Goal: Information Seeking & Learning: Understand process/instructions

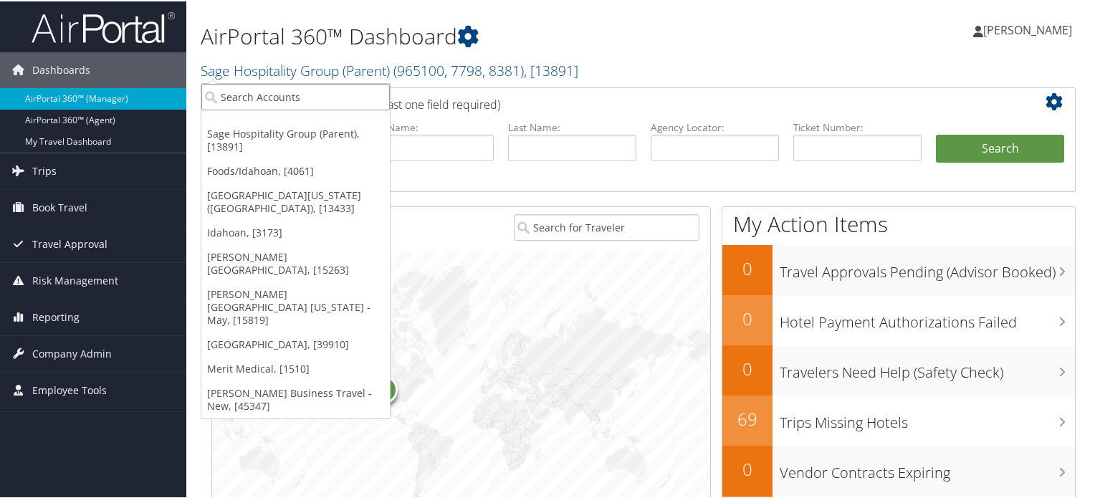
click at [346, 97] on input "search" at bounding box center [295, 95] width 189 height 27
type input "arup"
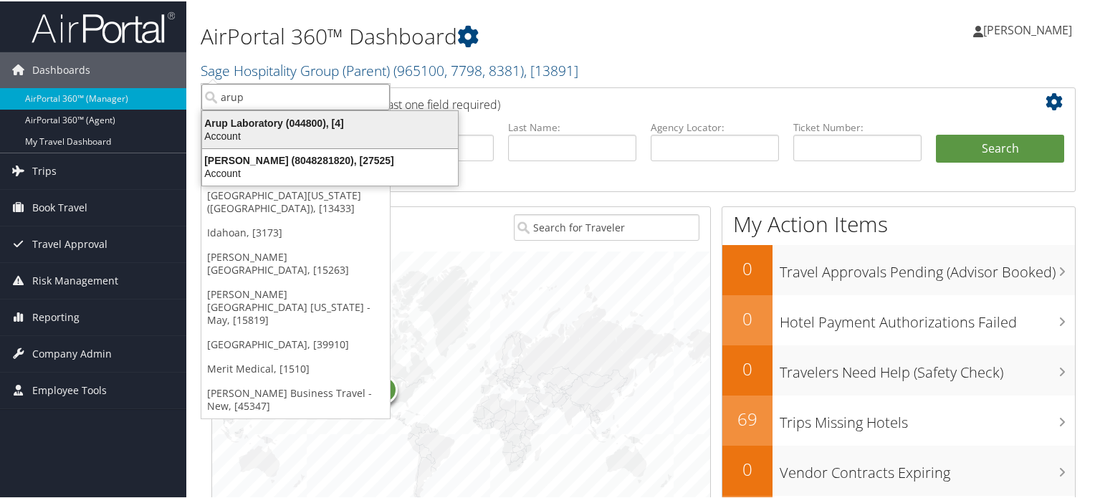
click at [324, 132] on div "Account" at bounding box center [330, 134] width 273 height 13
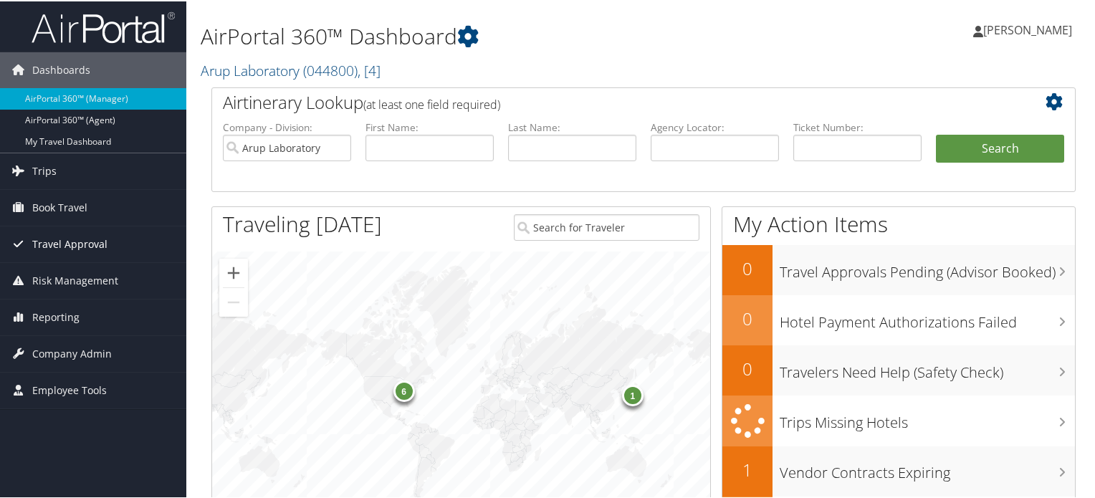
click at [75, 249] on span "Travel Approval" at bounding box center [69, 243] width 75 height 36
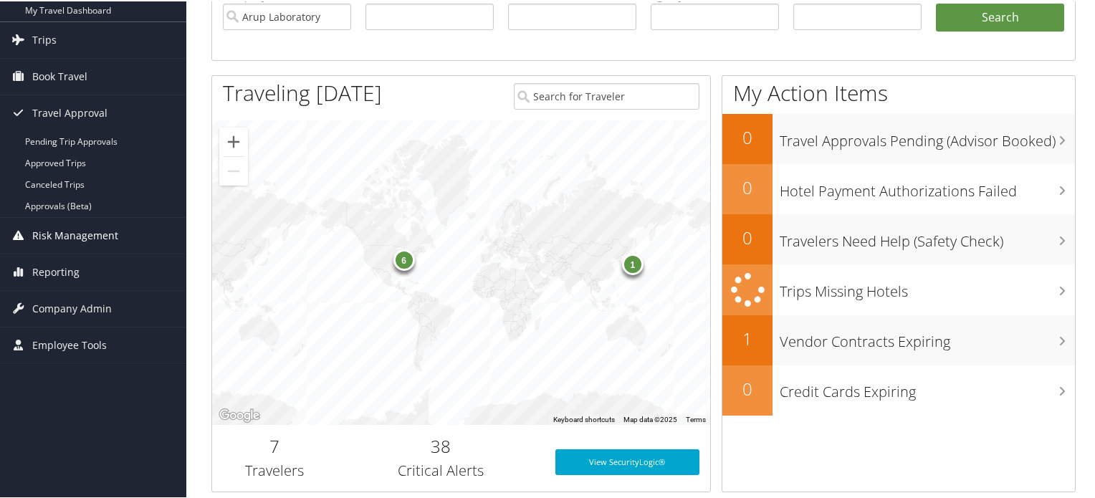
scroll to position [143, 0]
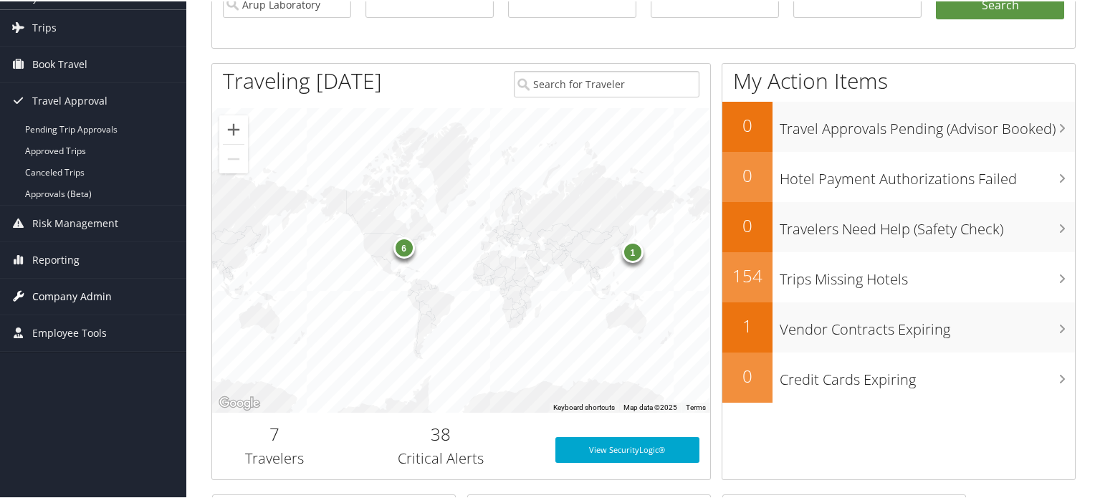
click at [75, 285] on span "Company Admin" at bounding box center [72, 295] width 80 height 36
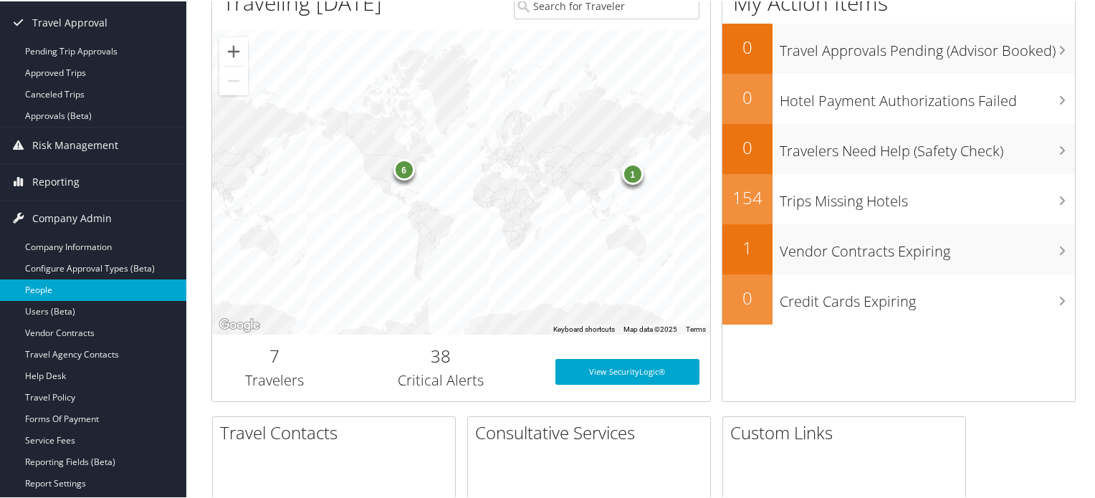
scroll to position [358, 0]
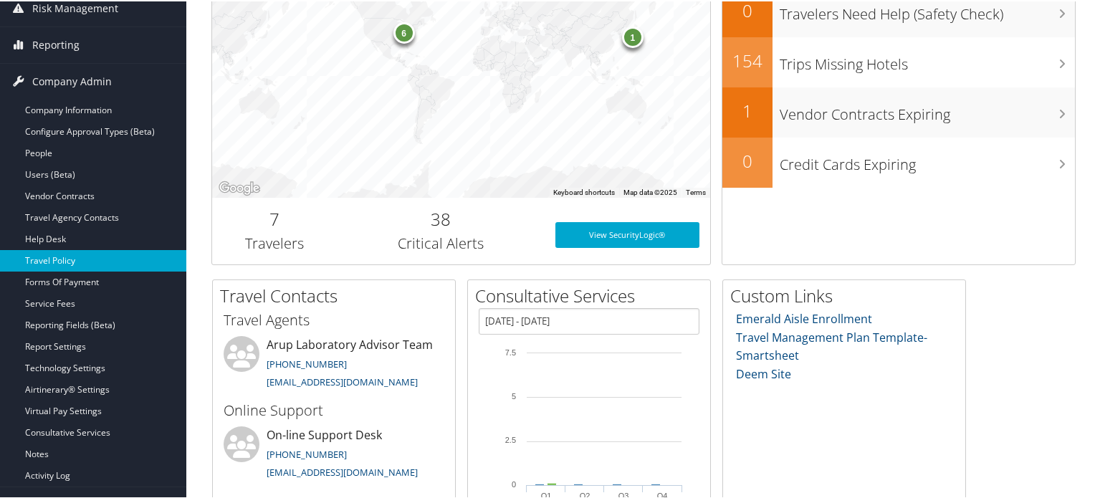
click at [66, 252] on link "Travel Policy" at bounding box center [93, 260] width 186 height 22
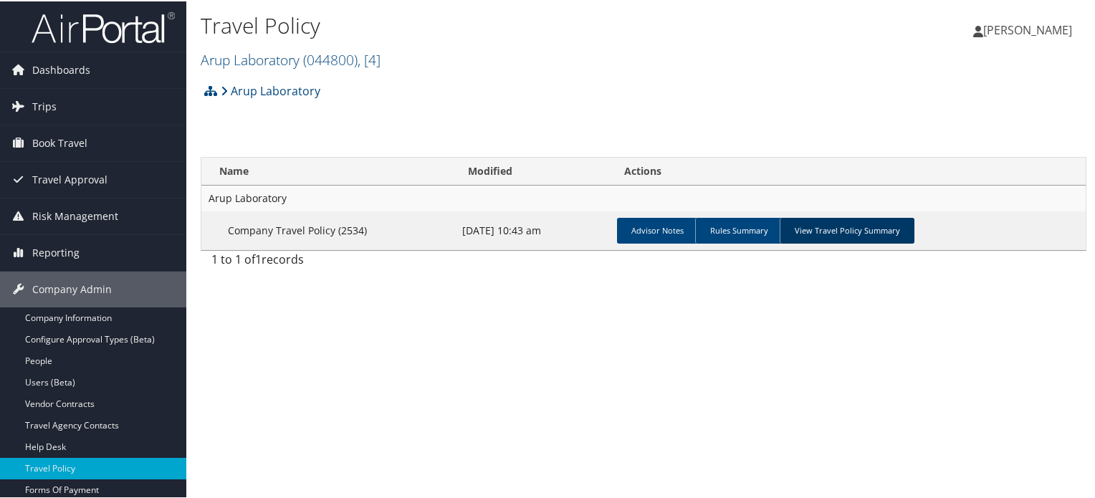
click at [848, 225] on link "View Travel Policy Summary" at bounding box center [847, 229] width 135 height 26
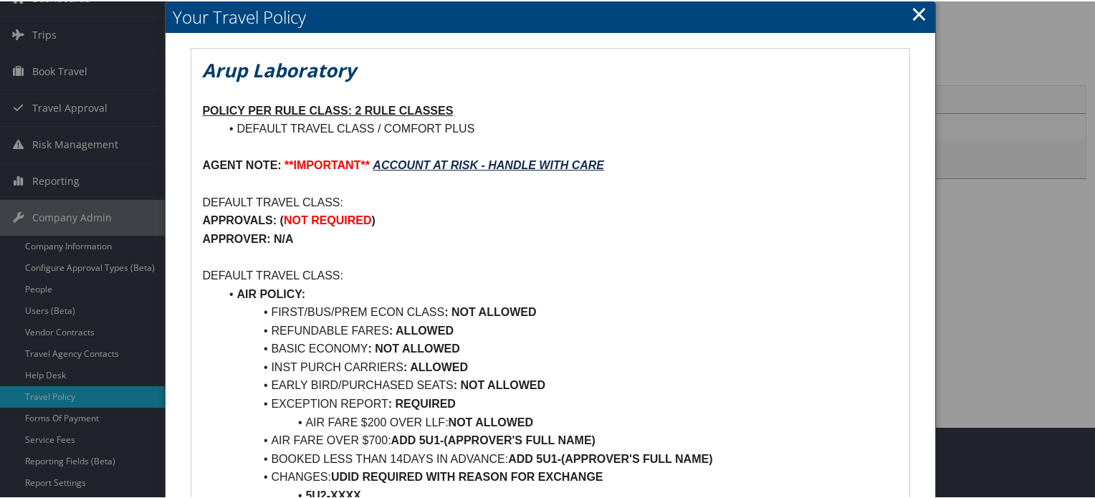
scroll to position [143, 0]
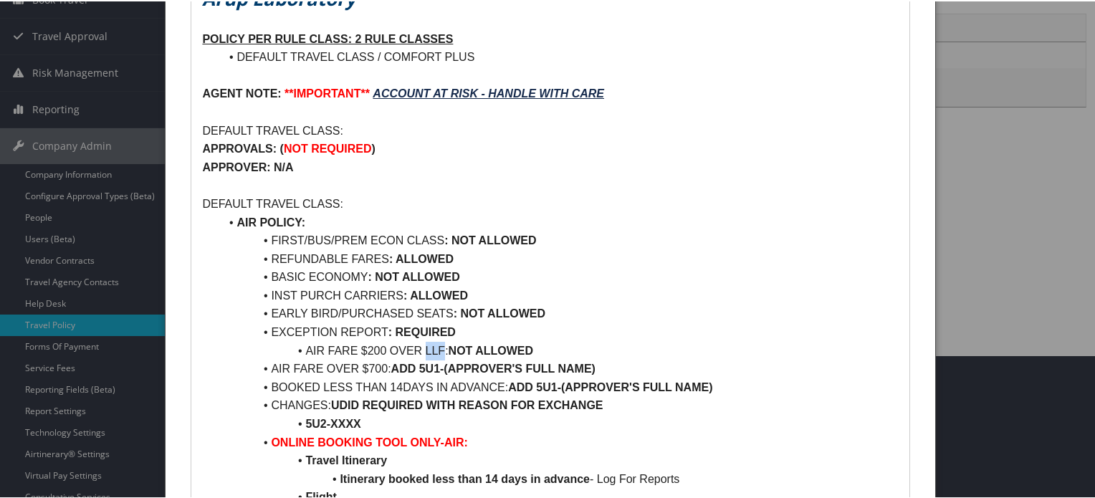
drag, startPoint x: 441, startPoint y: 348, endPoint x: 425, endPoint y: 349, distance: 15.8
click at [425, 349] on li "AIR FARE $200 OVER LLF: NOT ALLOWED" at bounding box center [558, 349] width 679 height 19
drag, startPoint x: 267, startPoint y: 361, endPoint x: 604, endPoint y: 365, distance: 337.7
click at [604, 365] on li "AIR FARE OVER $700: ADD 5U1-(APPROVER'S FULL NAME)" at bounding box center [558, 367] width 679 height 19
click at [639, 297] on li "INST PURCH CARRIERS : ALLOWED" at bounding box center [558, 294] width 679 height 19
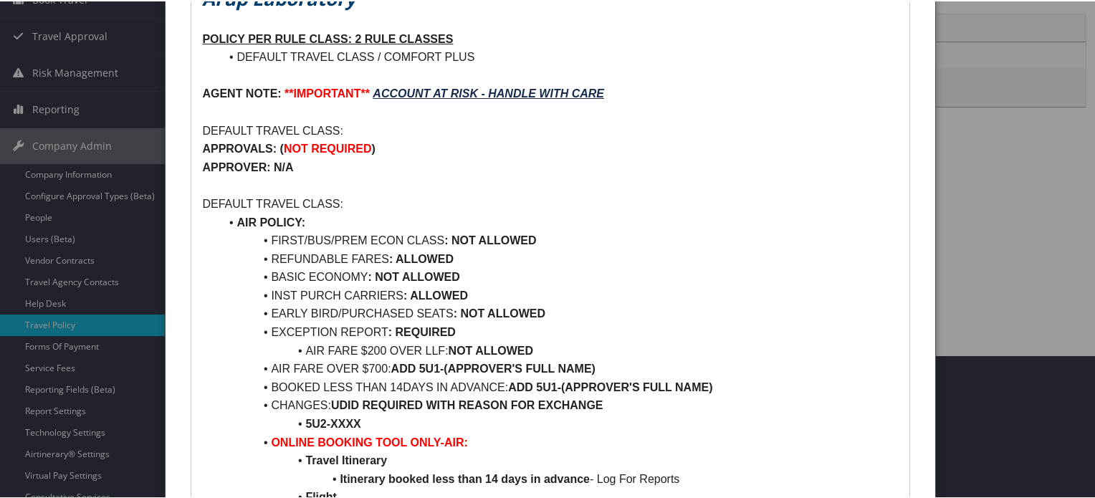
scroll to position [0, 0]
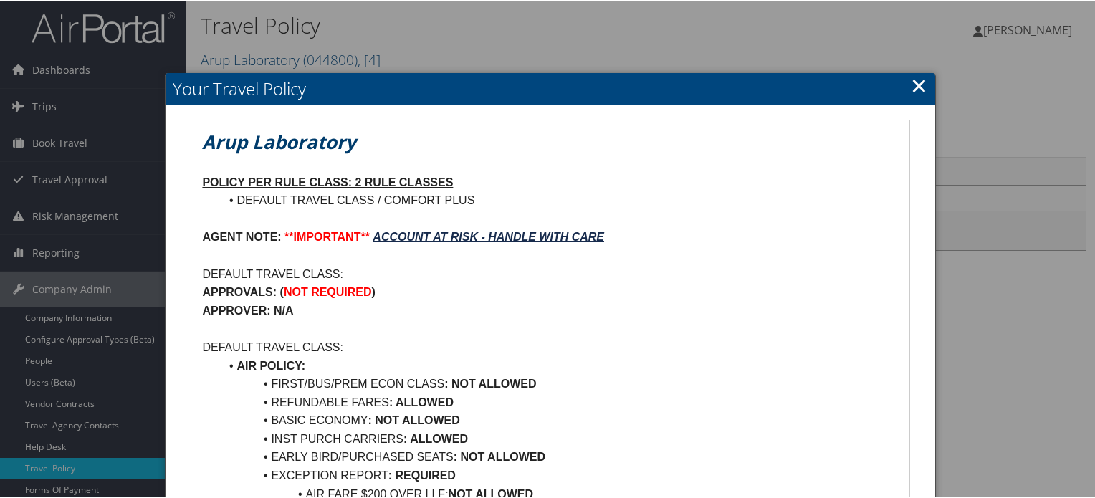
click at [916, 80] on link "×" at bounding box center [919, 84] width 16 height 29
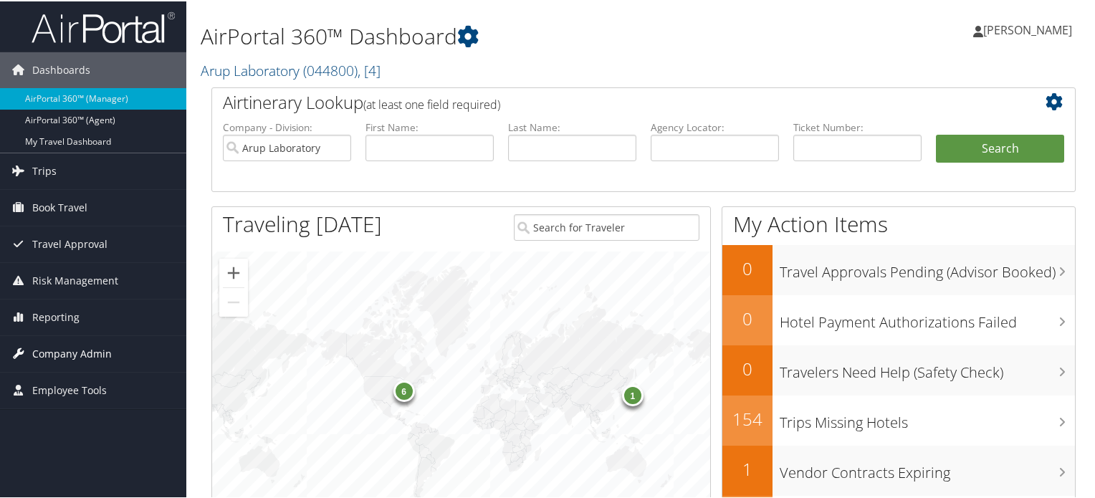
click at [77, 343] on span "Company Admin" at bounding box center [72, 353] width 80 height 36
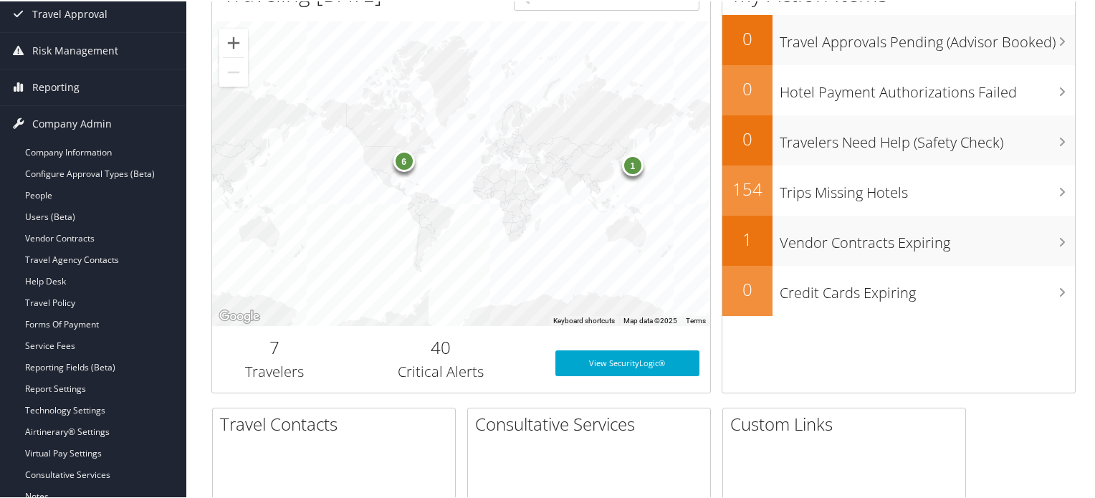
scroll to position [430, 0]
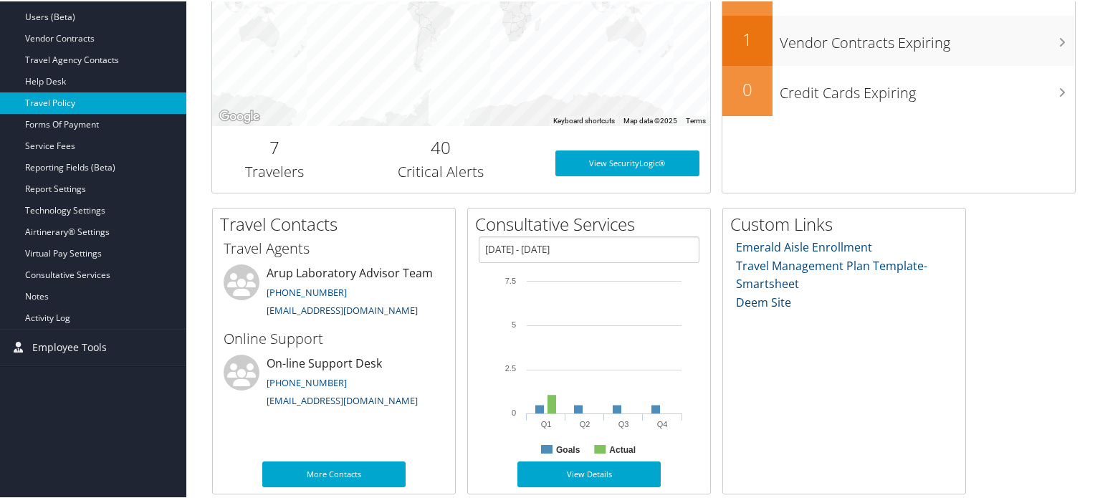
click at [61, 100] on link "Travel Policy" at bounding box center [93, 102] width 186 height 22
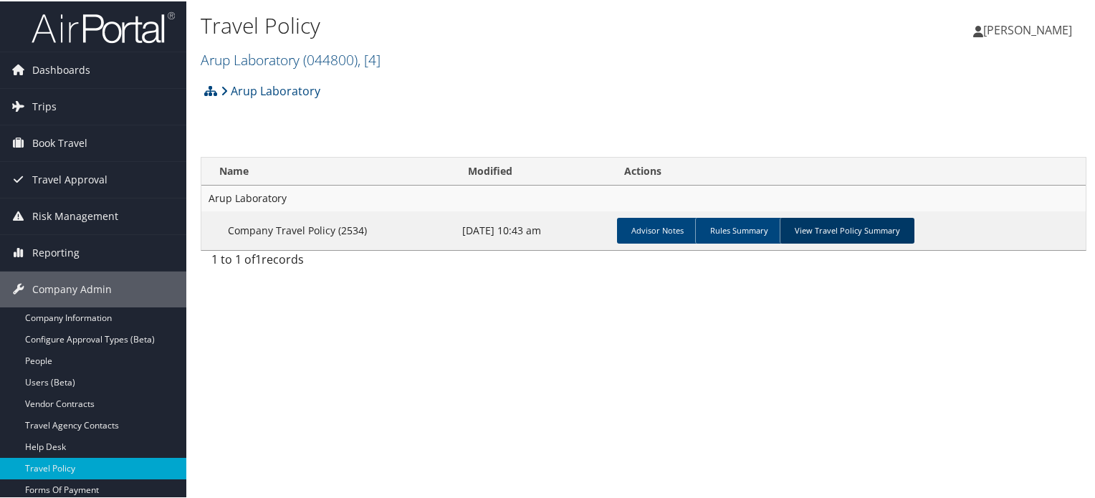
click at [851, 232] on link "View Travel Policy Summary" at bounding box center [847, 229] width 135 height 26
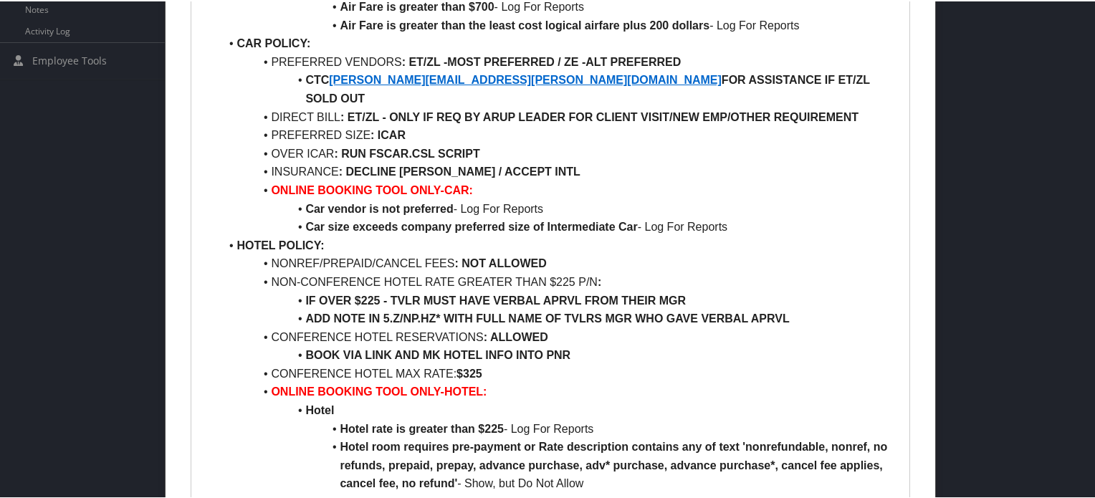
scroll to position [645, 0]
